Goal: Task Accomplishment & Management: Use online tool/utility

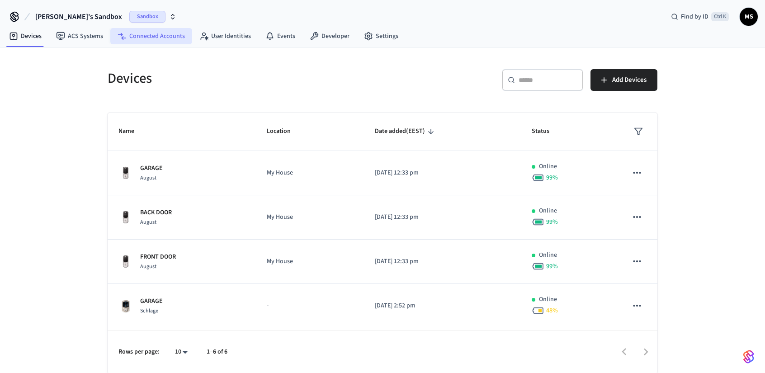
click at [129, 33] on link "Connected Accounts" at bounding box center [151, 36] width 82 height 16
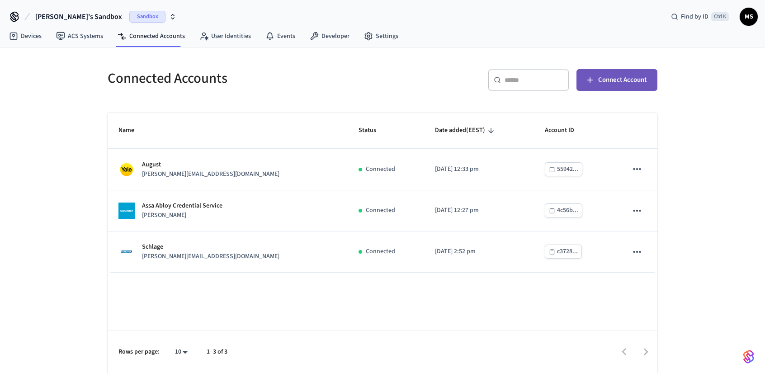
click at [626, 76] on span "Connect Account" at bounding box center [622, 80] width 48 height 12
click at [91, 35] on link "ACS Systems" at bounding box center [80, 36] width 62 height 16
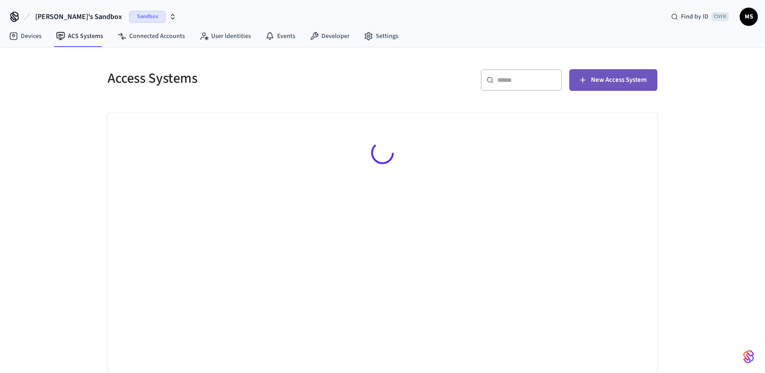
click at [618, 82] on span "New Access System" at bounding box center [619, 80] width 56 height 12
